Goal: Information Seeking & Learning: Learn about a topic

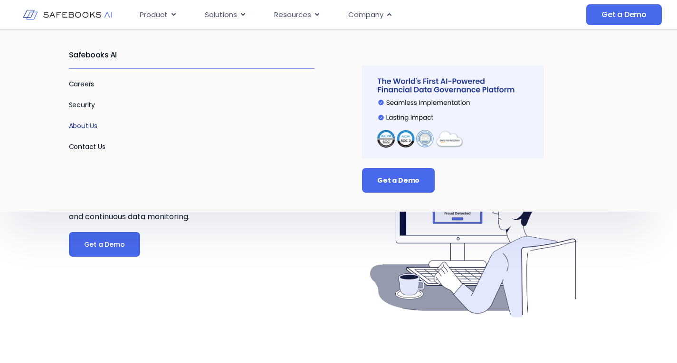
click at [88, 126] on link "About Us" at bounding box center [83, 126] width 29 height 10
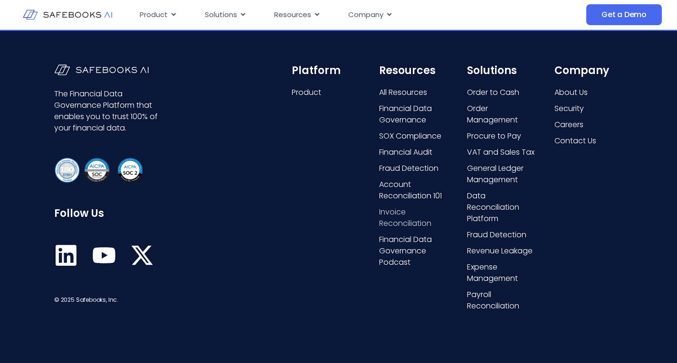
scroll to position [1986, 0]
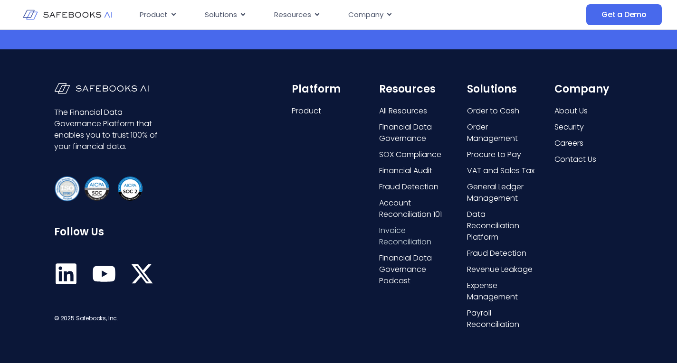
click at [404, 237] on span "Invoice Reconciliation" at bounding box center [413, 236] width 68 height 23
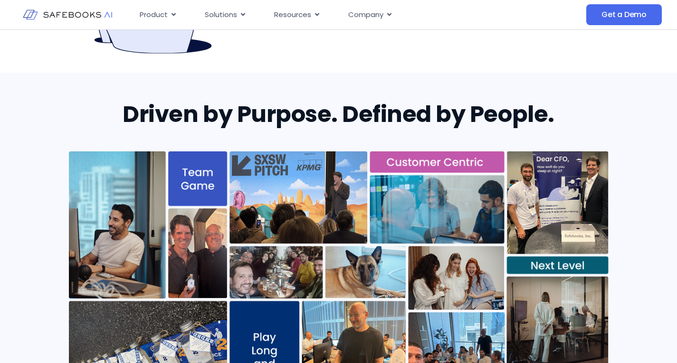
scroll to position [475, 0]
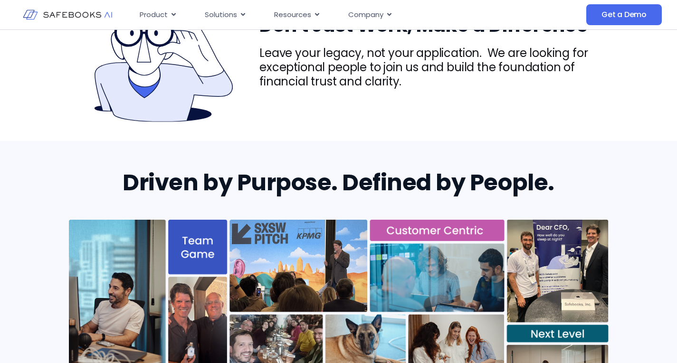
drag, startPoint x: 290, startPoint y: 197, endPoint x: 89, endPoint y: 157, distance: 205.3
click at [95, 142] on div "Driven by Purpose. Defined by People." at bounding box center [338, 335] width 677 height 388
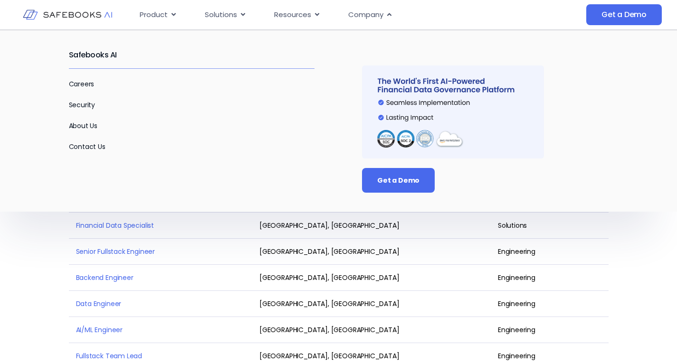
scroll to position [1235, 0]
